Goal: Task Accomplishment & Management: Manage account settings

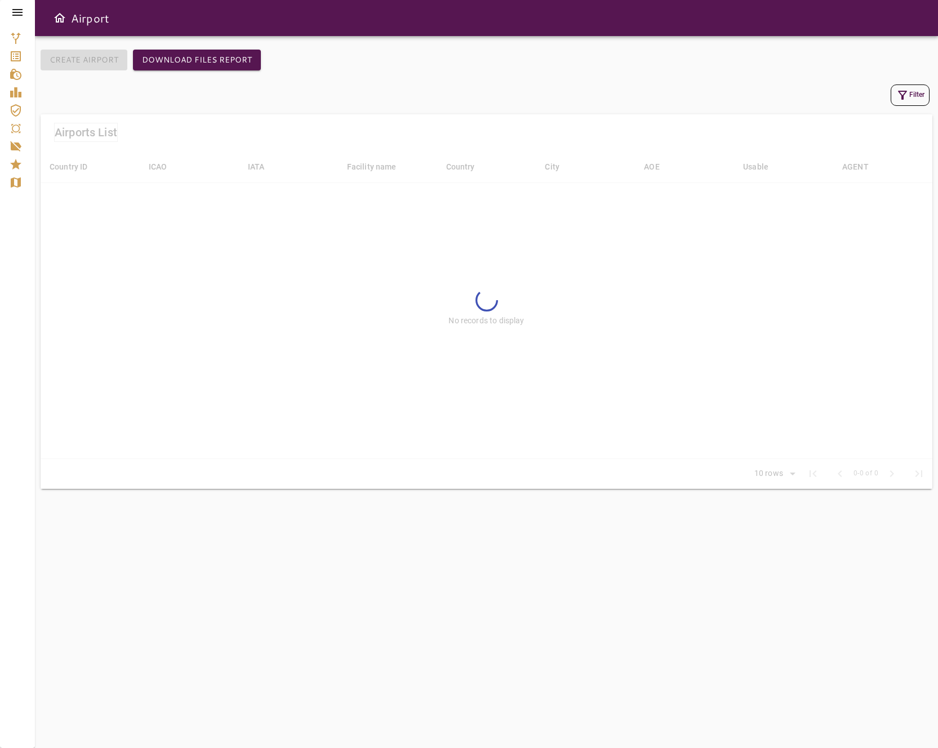
click at [17, 12] on icon at bounding box center [17, 12] width 10 height 7
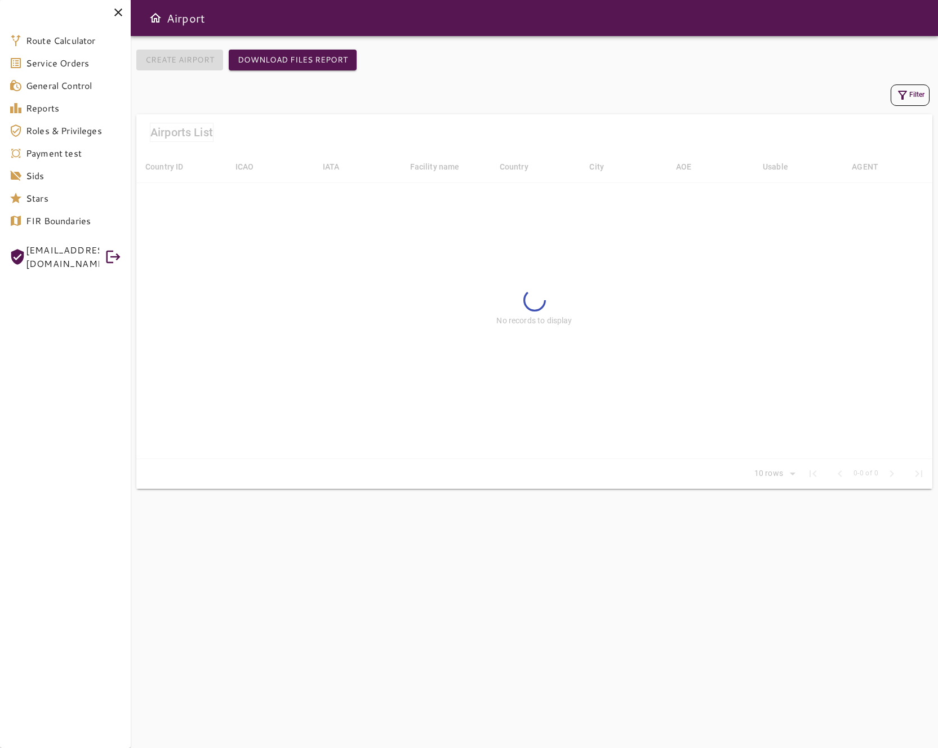
click at [98, 246] on span "[EMAIL_ADDRESS][DOMAIN_NAME]" at bounding box center [62, 256] width 73 height 27
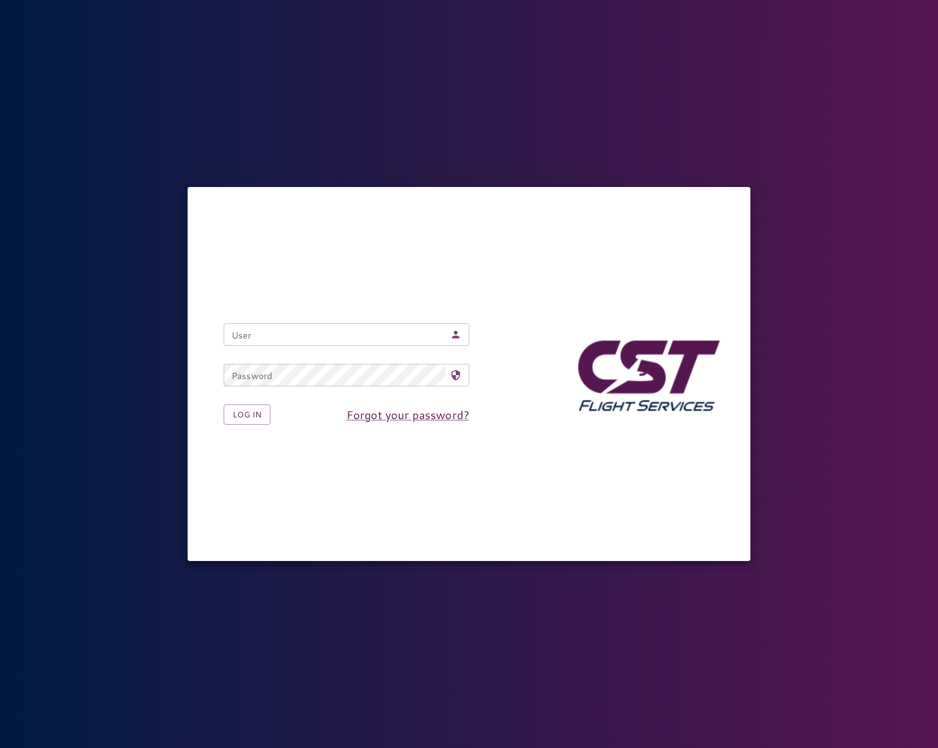
click at [461, 335] on nordpass-icon at bounding box center [461, 335] width 0 height 0
click at [0, 747] on nordpass-autofill-portal at bounding box center [0, 748] width 0 height 0
type input "**********"
click at [246, 418] on button "Log in" at bounding box center [247, 414] width 47 height 21
